Goal: Task Accomplishment & Management: Complete application form

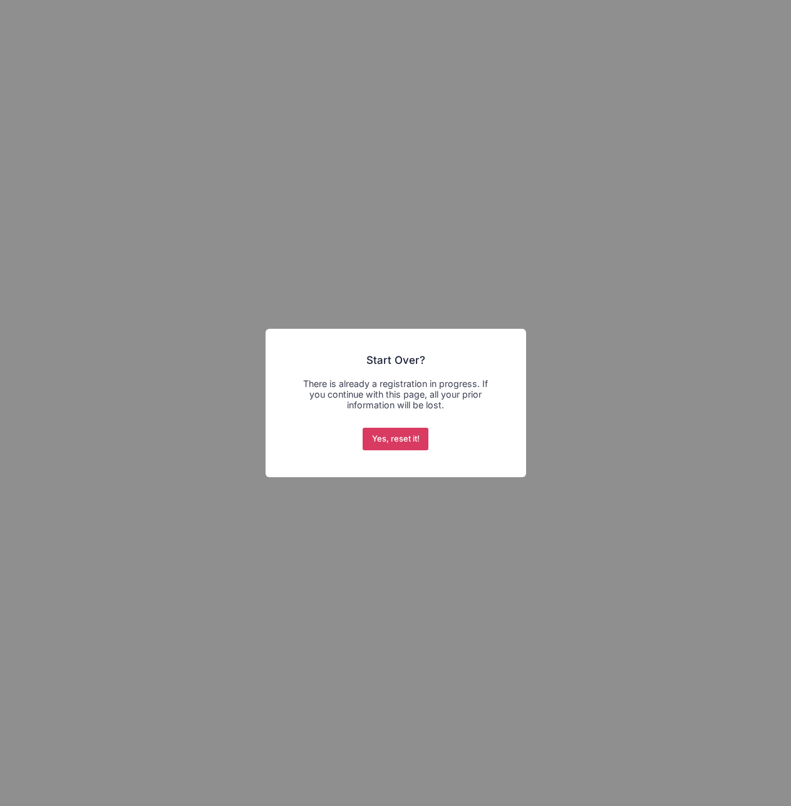
click at [403, 437] on button "Yes, reset it!" at bounding box center [396, 439] width 66 height 23
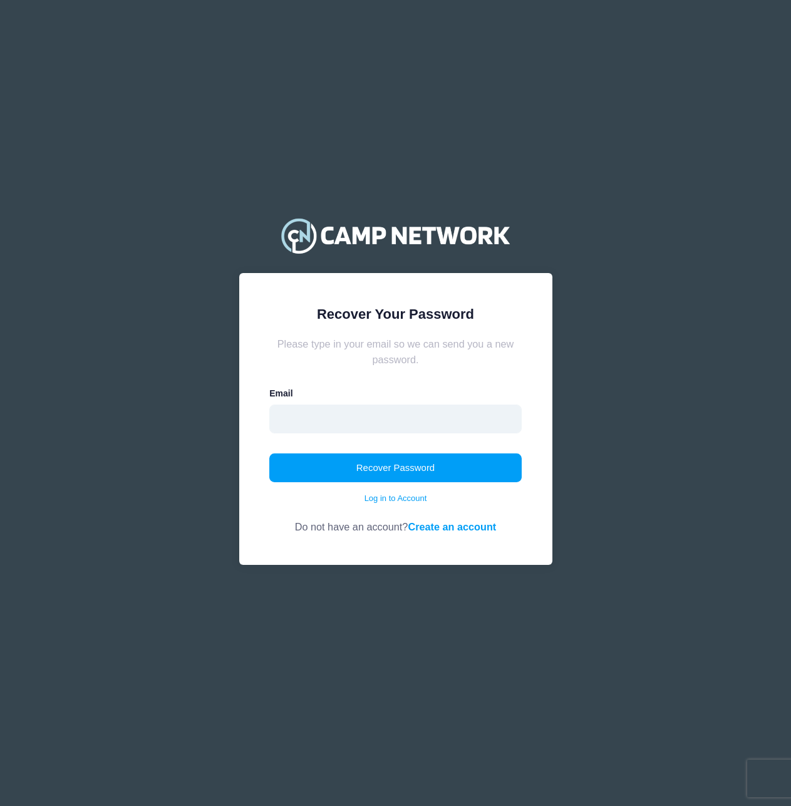
click at [376, 423] on input "email" at bounding box center [395, 419] width 252 height 29
type input "kcdillman@gmail.com"
click at [269, 454] on button "Recover Password" at bounding box center [395, 468] width 252 height 29
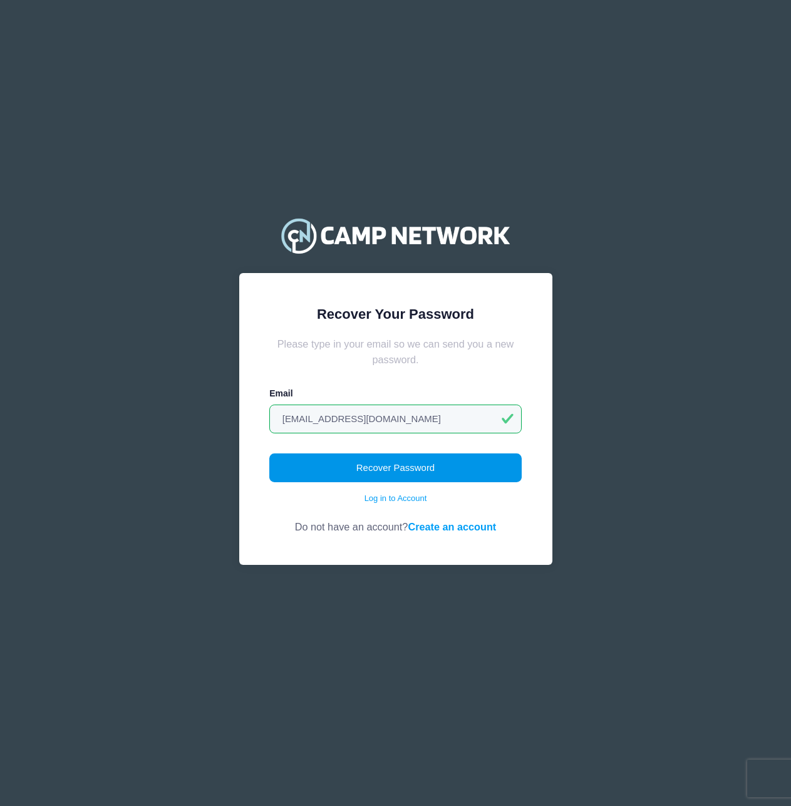
click at [398, 460] on button "Recover Password" at bounding box center [395, 468] width 252 height 29
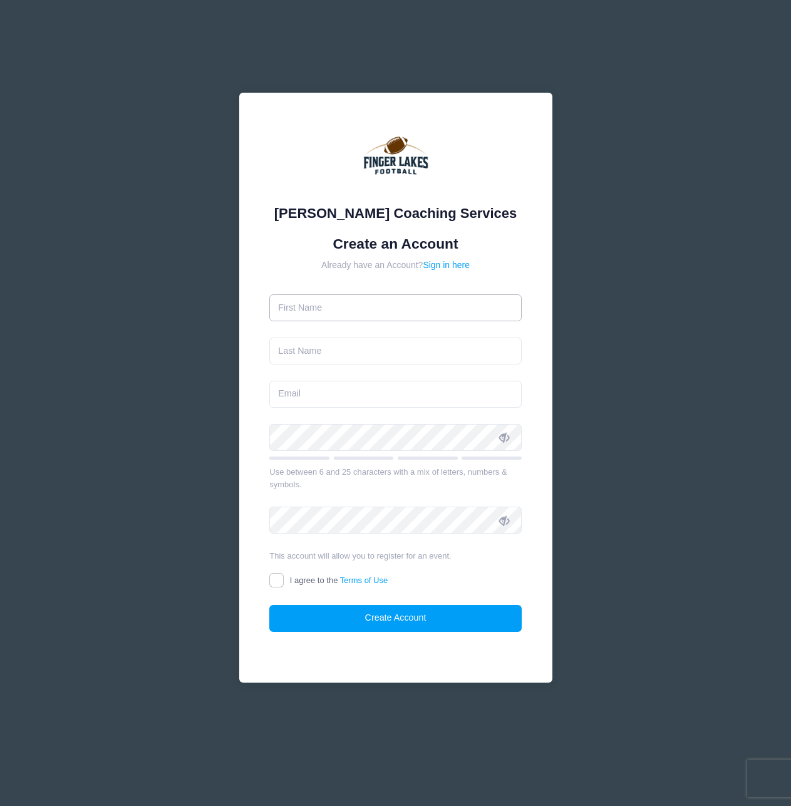
click at [326, 318] on input "text" at bounding box center [395, 307] width 252 height 27
type input "Casey"
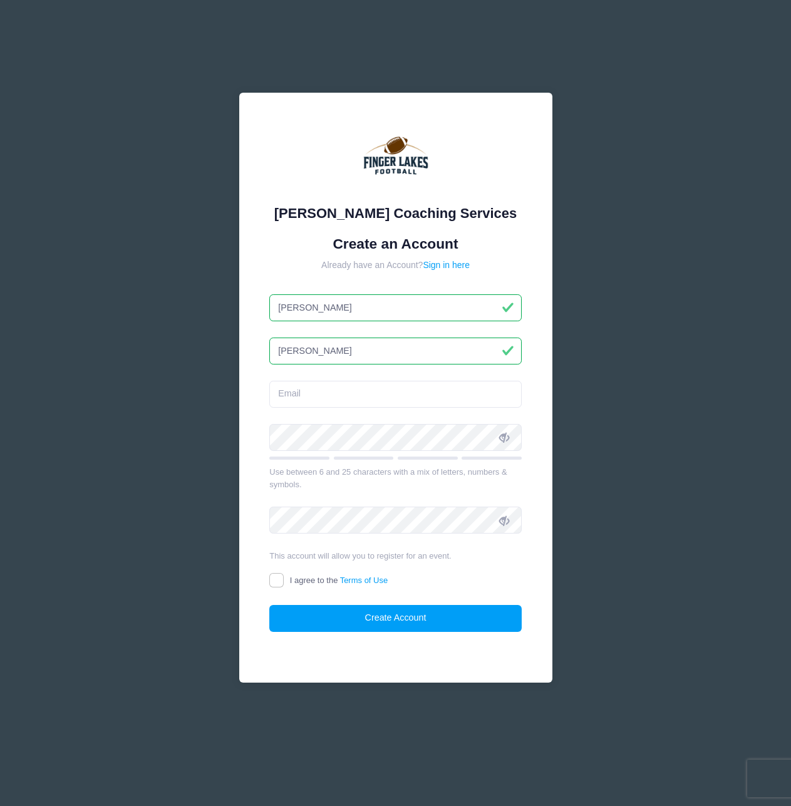
type input "Dillman"
type input "kcdillman@gmail.com"
click at [645, 529] on div "Archer Coaching Services Create an Account Already have an Account? Sign in her…" at bounding box center [395, 403] width 791 height 806
click at [241, 477] on div "Archer Coaching Services Create an Account Already have an Account? Sign in her…" at bounding box center [395, 388] width 313 height 590
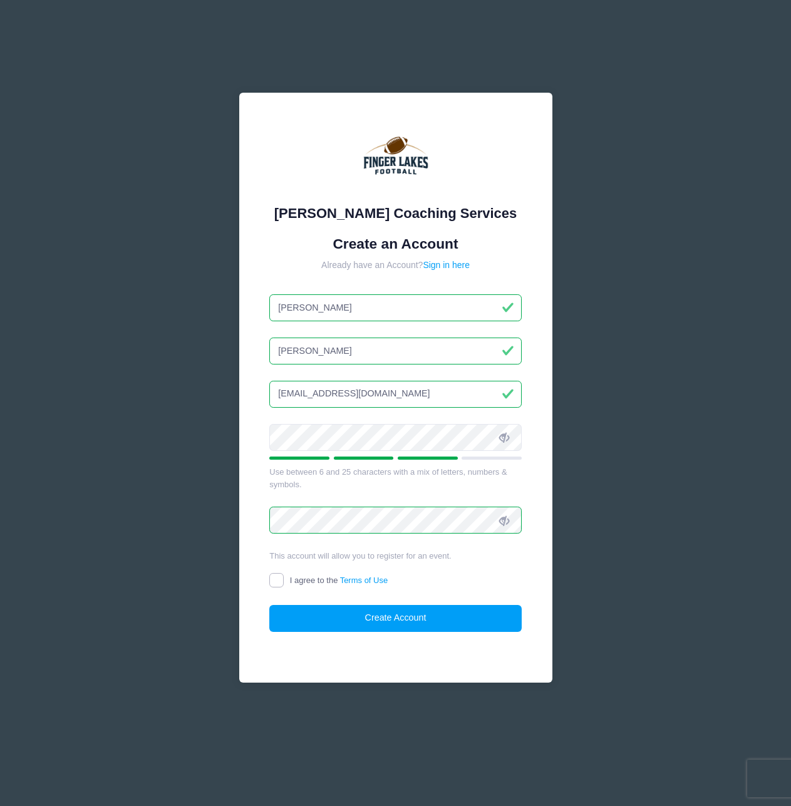
click at [276, 584] on input "I agree to the Terms of Use" at bounding box center [276, 580] width 14 height 14
checkbox input "true"
click at [353, 610] on button "Create Account" at bounding box center [395, 618] width 252 height 27
